Goal: Information Seeking & Learning: Understand process/instructions

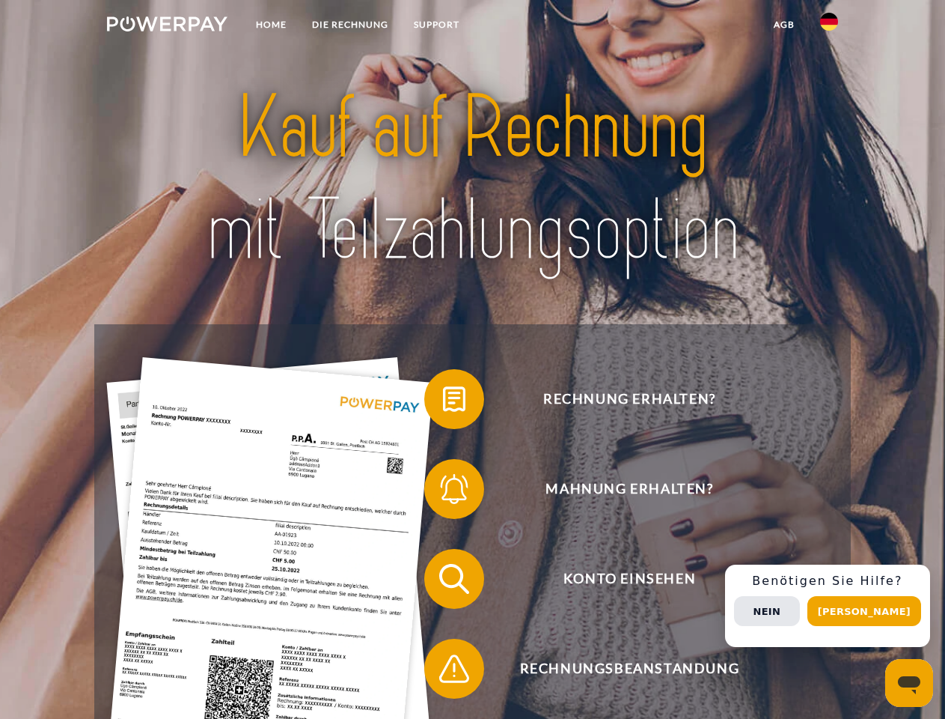
click at [167, 26] on img at bounding box center [167, 23] width 121 height 15
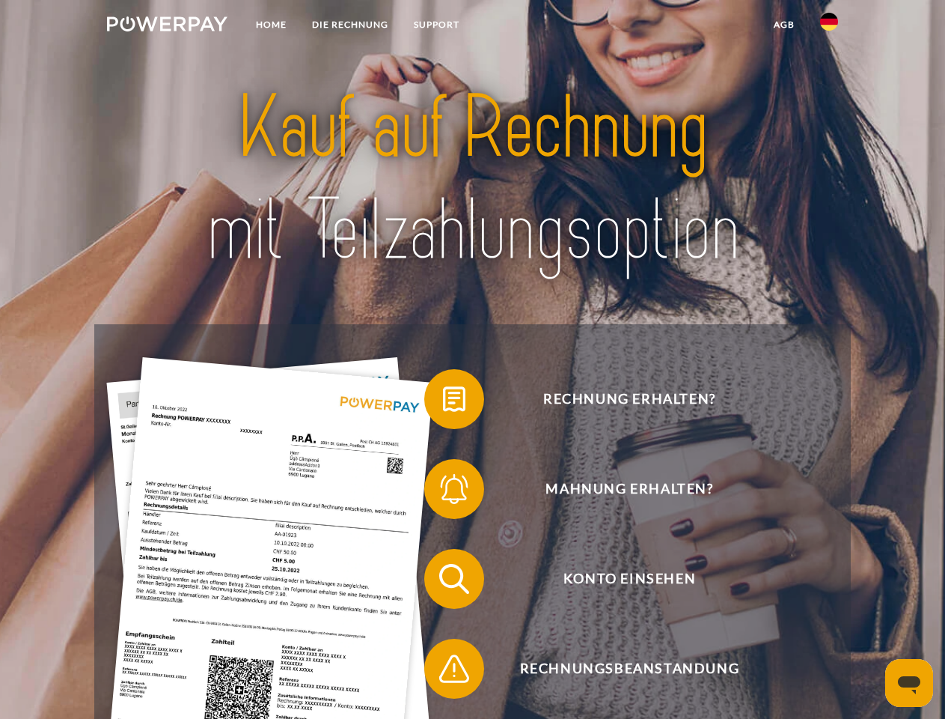
click at [829, 26] on img at bounding box center [829, 22] width 18 height 18
click at [784, 25] on link "agb" at bounding box center [784, 24] width 46 height 27
click at [443, 402] on span at bounding box center [432, 399] width 75 height 75
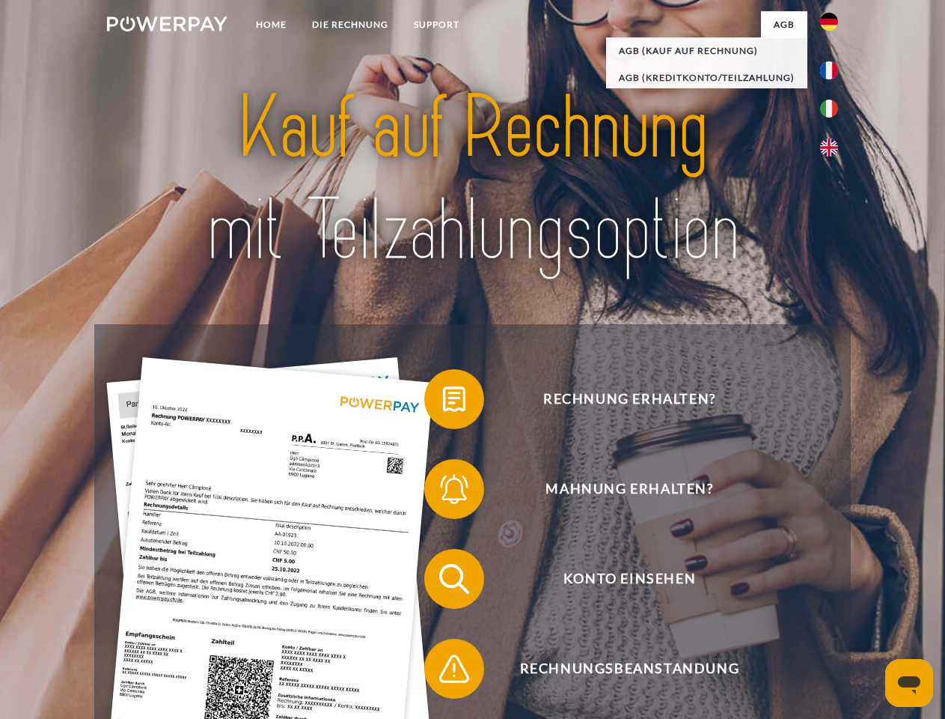
click at [443, 492] on span at bounding box center [432, 488] width 75 height 75
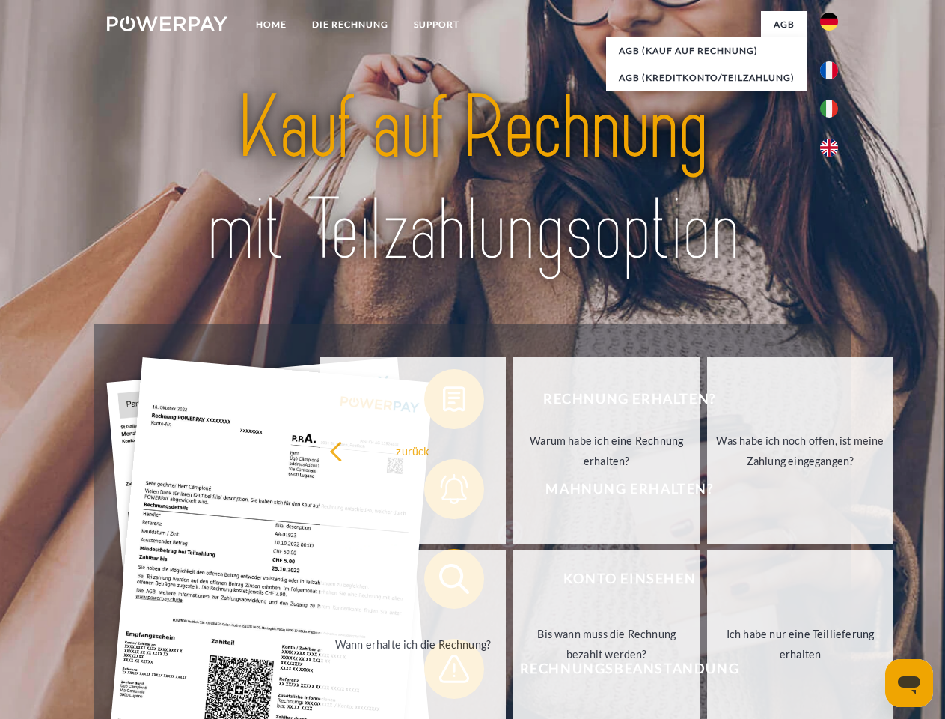
click at [514, 582] on link "Bis wann muss die Rechnung bezahlt werden?" at bounding box center [607, 643] width 186 height 187
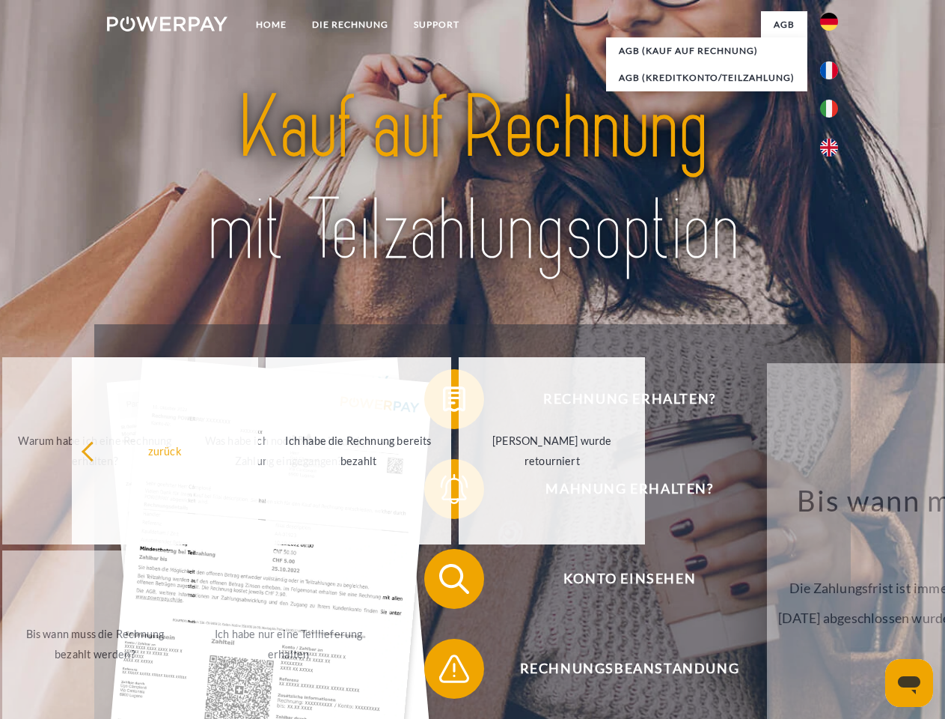
click at [443, 671] on span at bounding box center [432, 668] width 75 height 75
click at [833, 606] on div "Rechnung erhalten? Mahnung erhalten? Konto einsehen" at bounding box center [472, 623] width 756 height 599
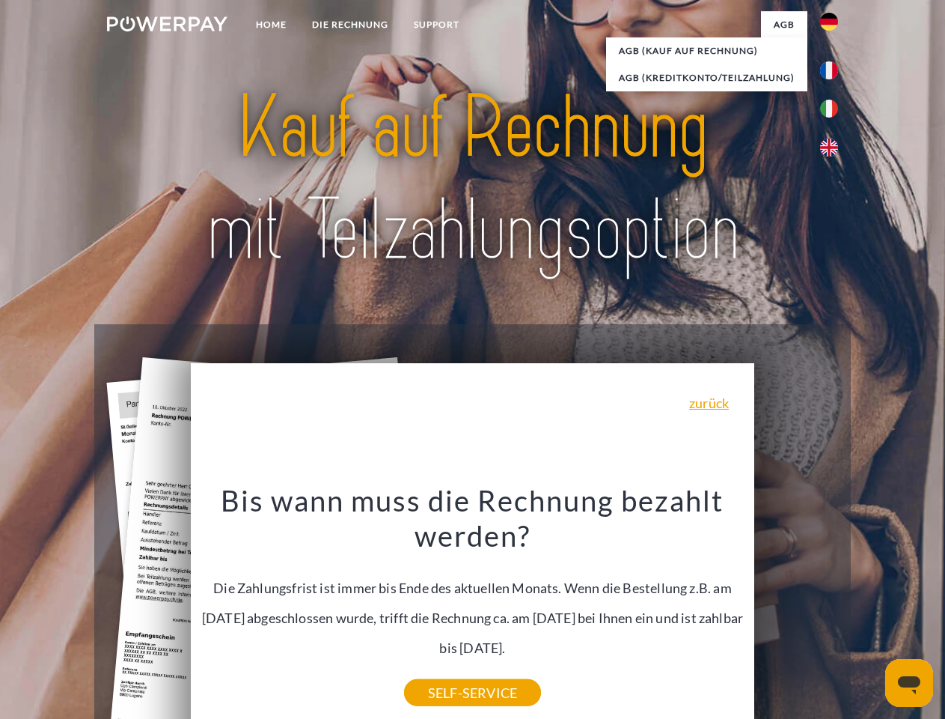
click at [797, 609] on span "Konto einsehen" at bounding box center [629, 579] width 367 height 60
click at [870, 611] on header "Home DIE RECHNUNG SUPPORT" at bounding box center [472, 517] width 945 height 1034
